Goal: Task Accomplishment & Management: Use online tool/utility

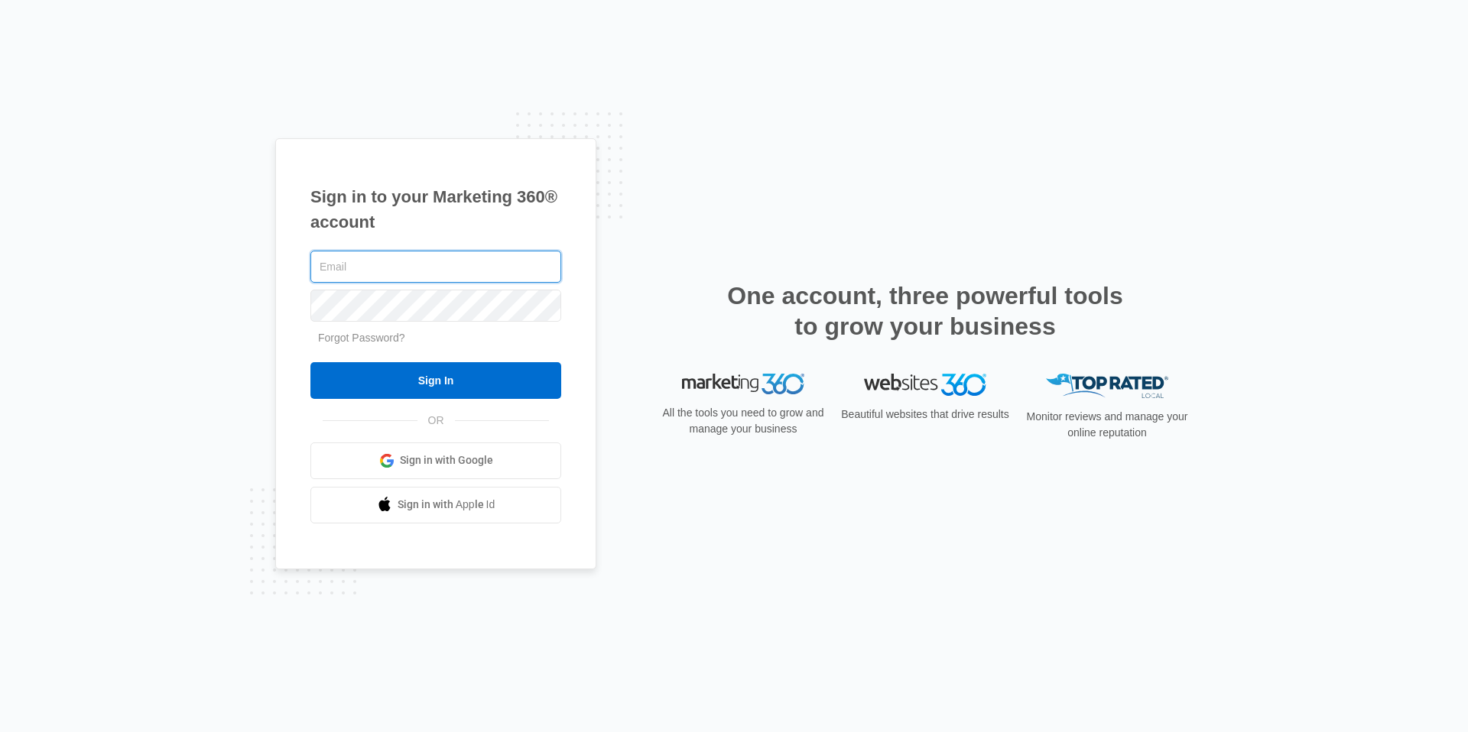
type input "qhmbookkeeping@gmail.com"
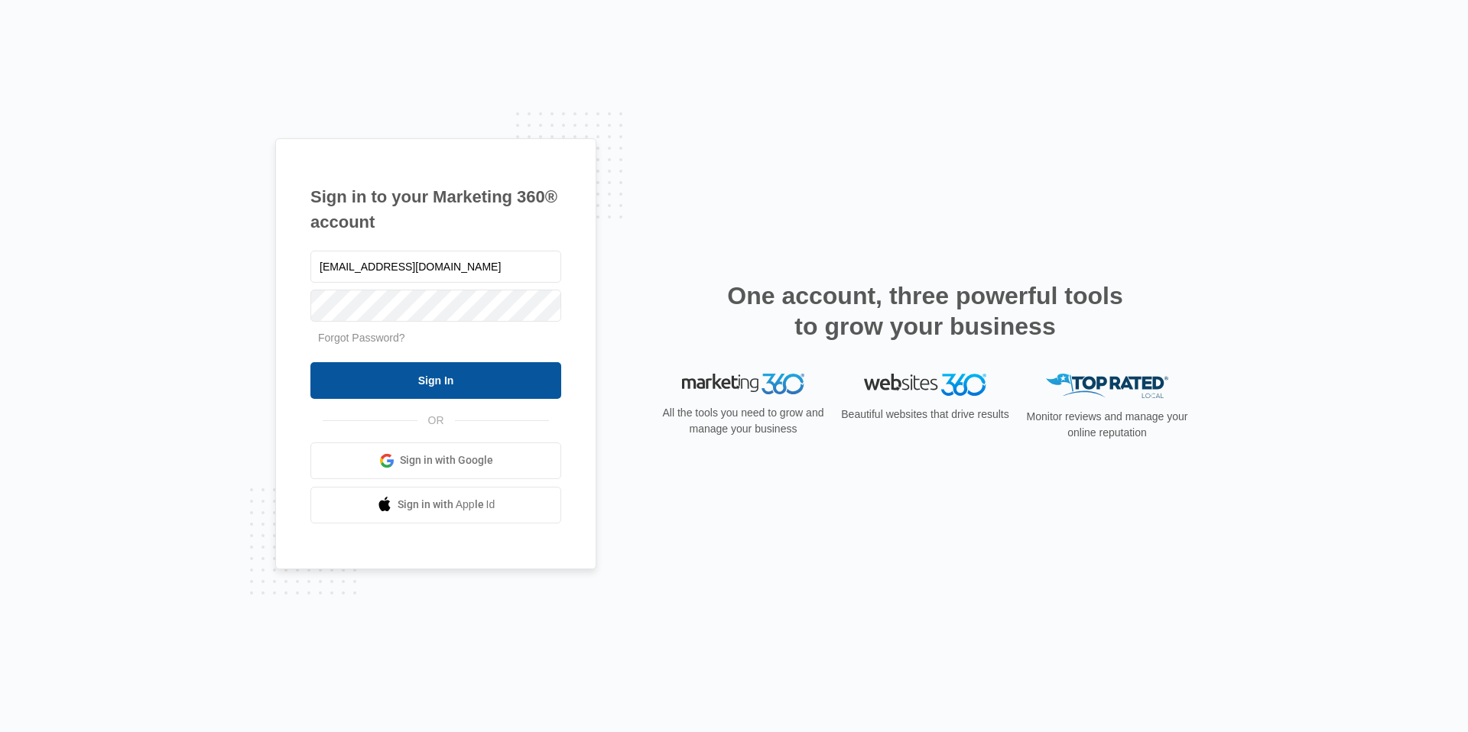
click at [405, 370] on input "Sign In" at bounding box center [435, 380] width 251 height 37
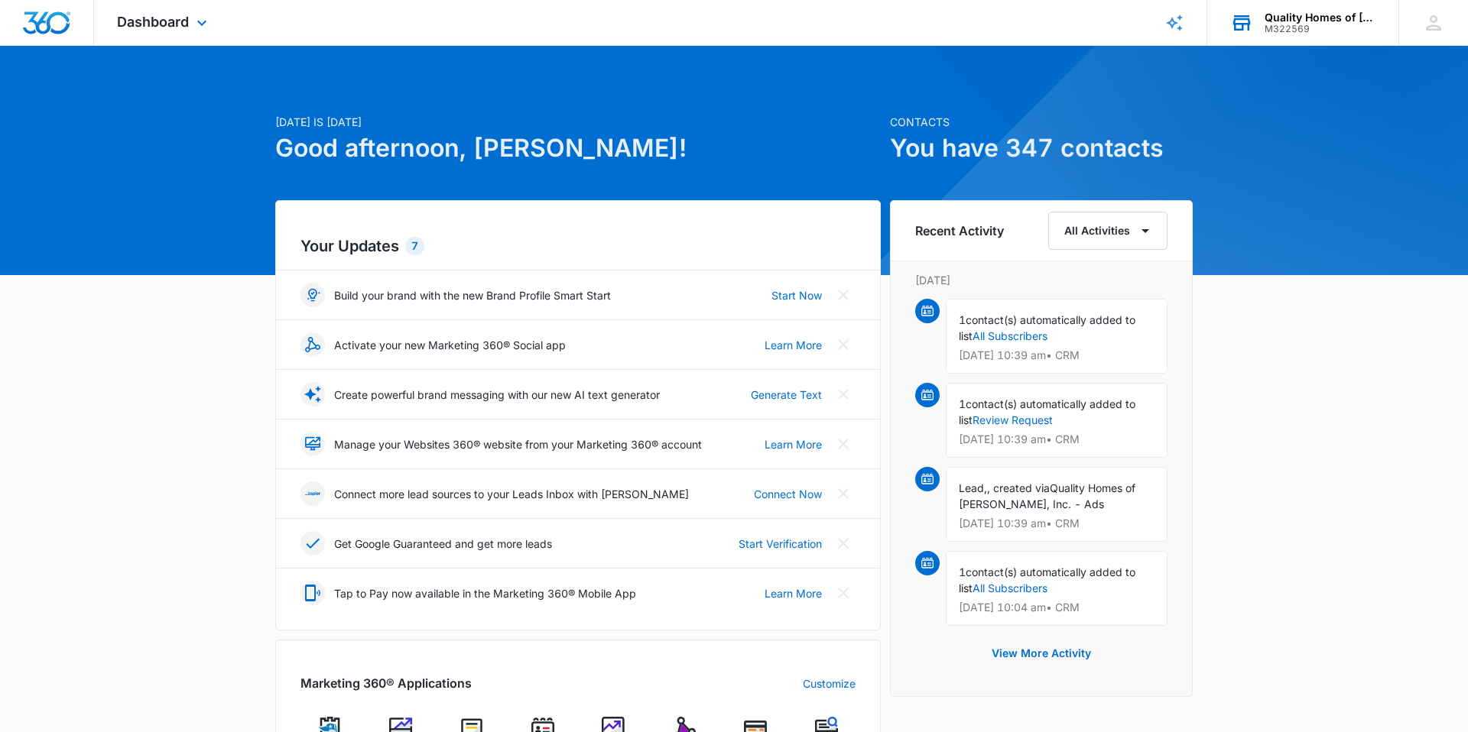
click at [1238, 37] on div "Quality Homes of McComb, Inc. M322569 Your Accounts View All" at bounding box center [1302, 22] width 191 height 45
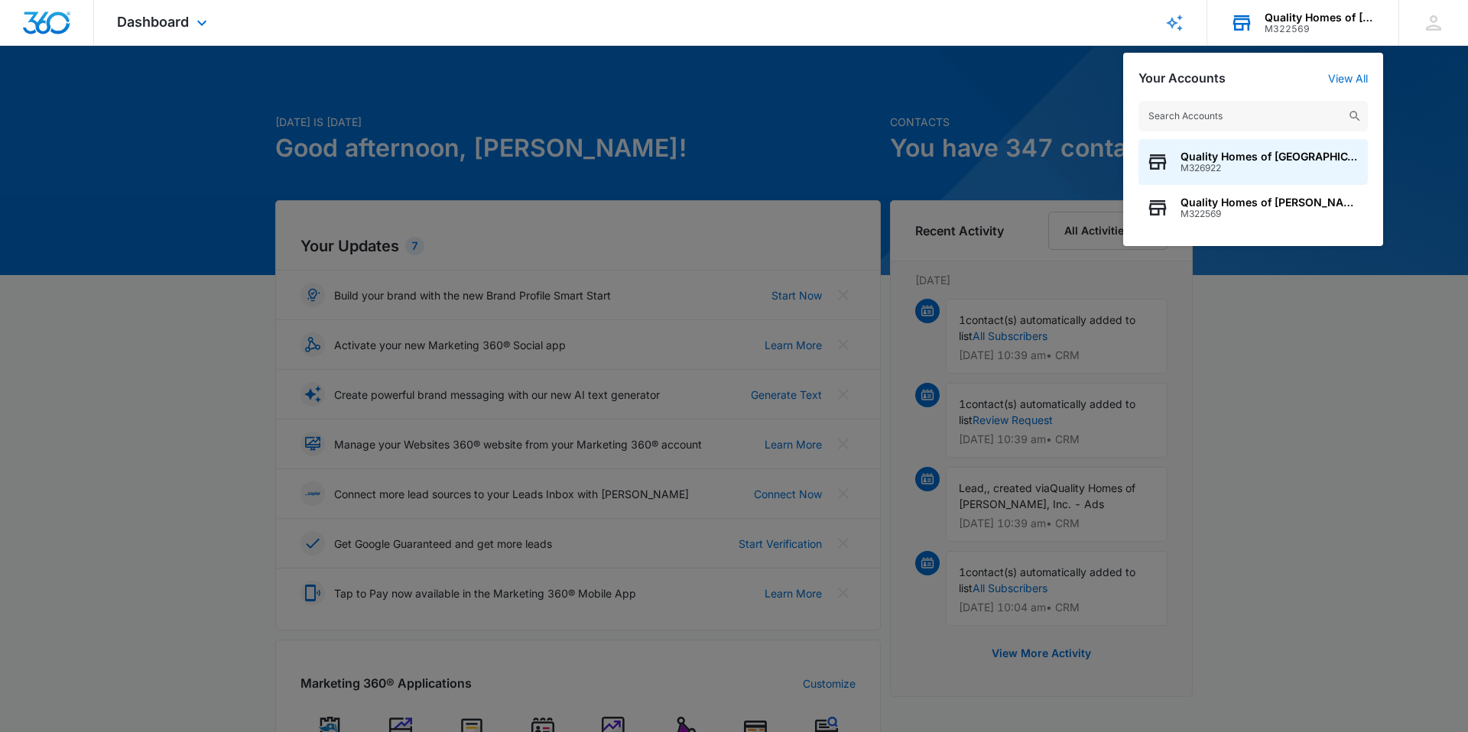
click at [1238, 37] on div "Quality Homes of McComb, Inc. M322569 Your Accounts View All Quality Homes of B…" at bounding box center [1302, 22] width 191 height 45
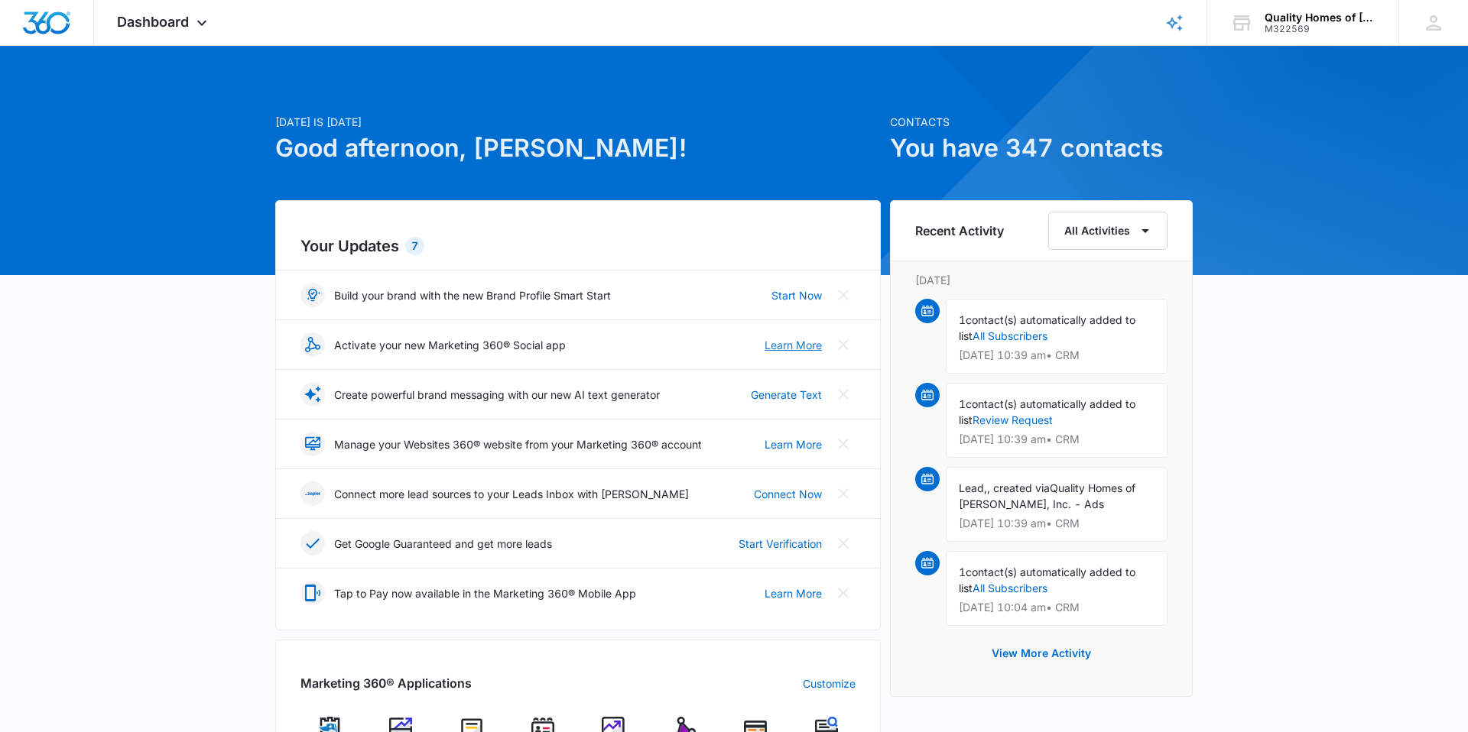
click at [800, 351] on link "Learn More" at bounding box center [792, 345] width 57 height 16
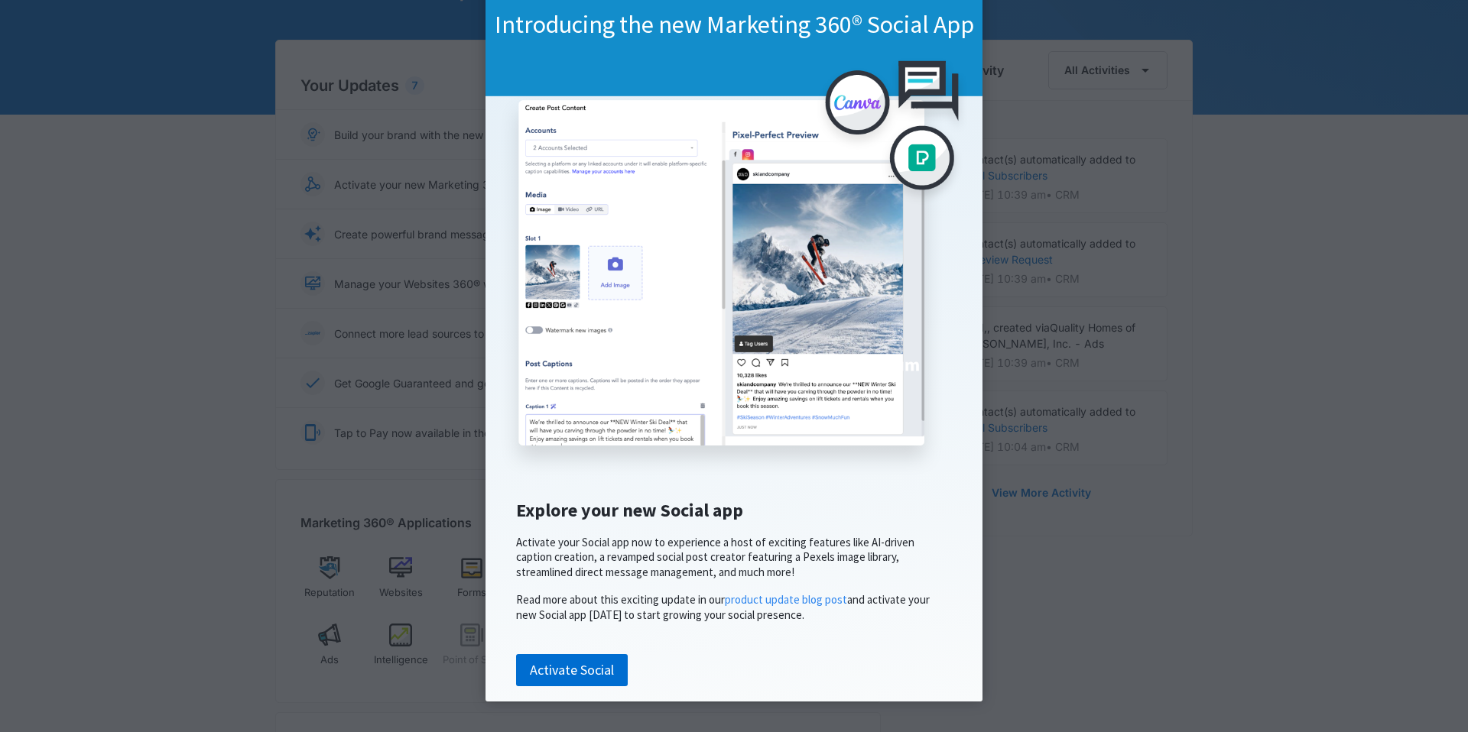
scroll to position [126, 0]
click at [598, 663] on link "Activate Social" at bounding box center [572, 670] width 112 height 32
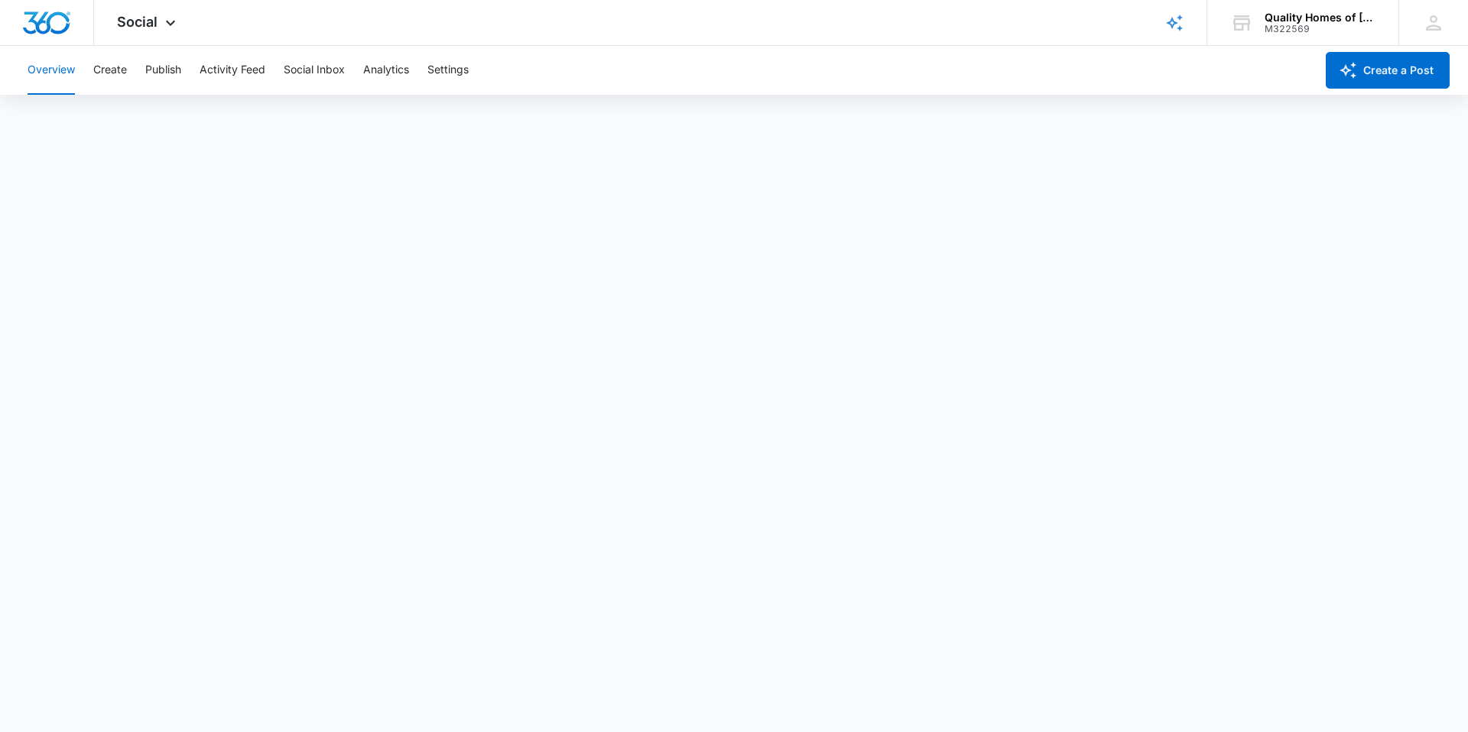
scroll to position [4, 0]
